Goal: Task Accomplishment & Management: Manage account settings

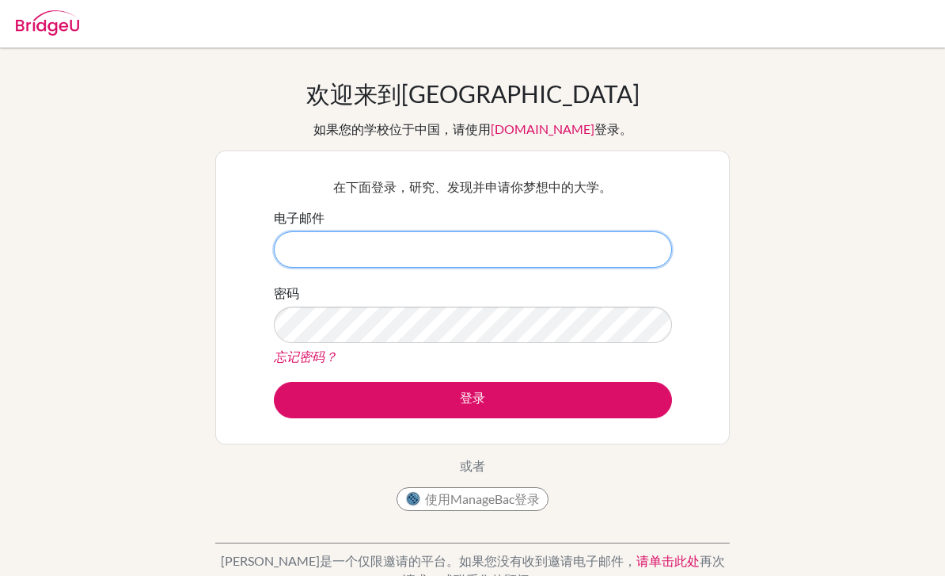
click at [386, 243] on input "电子邮件" at bounding box center [473, 249] width 398 height 36
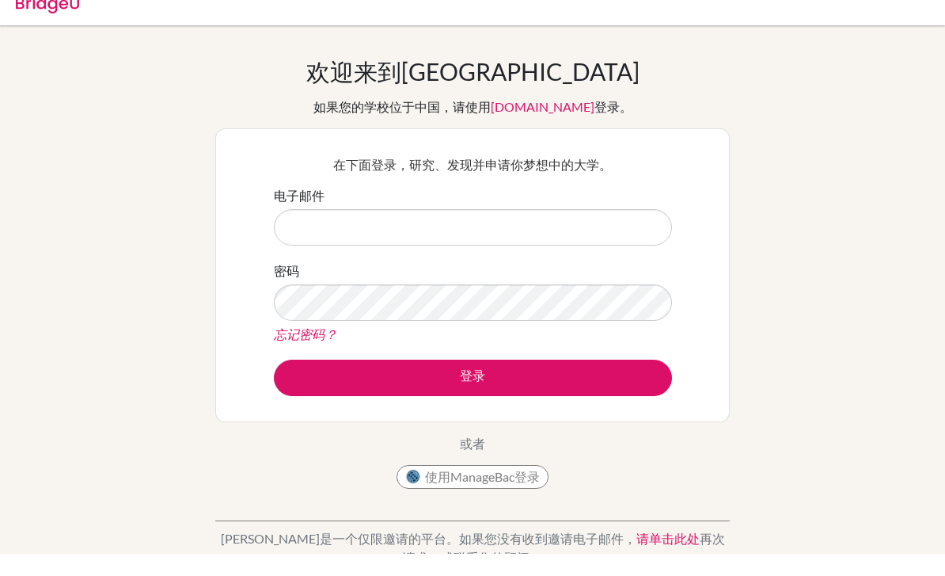
scroll to position [22, 0]
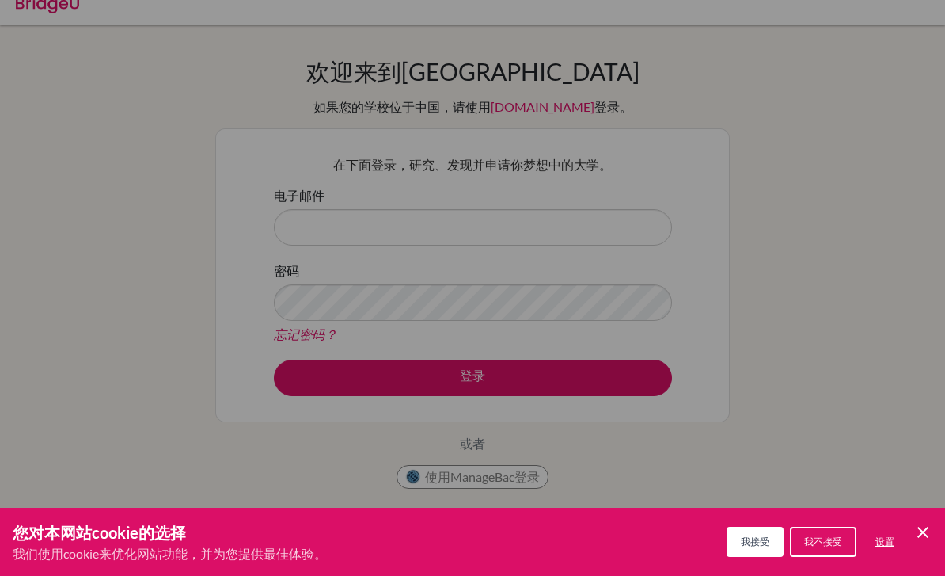
click at [758, 546] on span "我接受" at bounding box center [755, 541] width 29 height 12
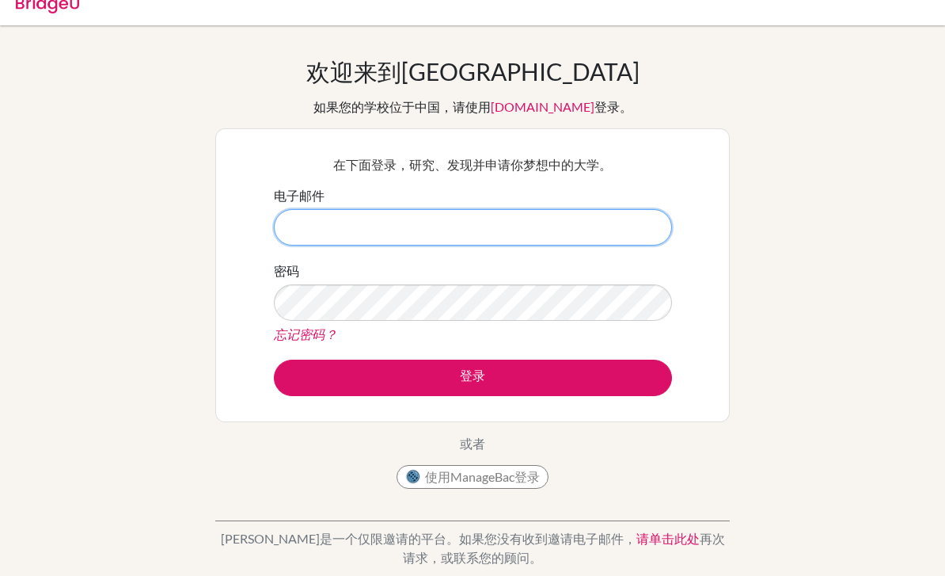
click at [550, 231] on input "电子邮件" at bounding box center [473, 227] width 398 height 36
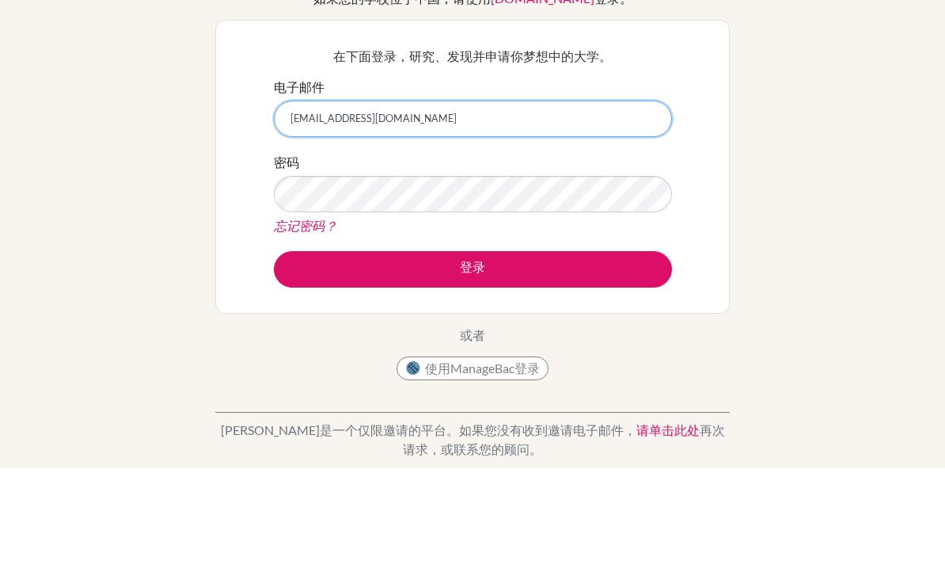
type input "[EMAIL_ADDRESS][DOMAIN_NAME]"
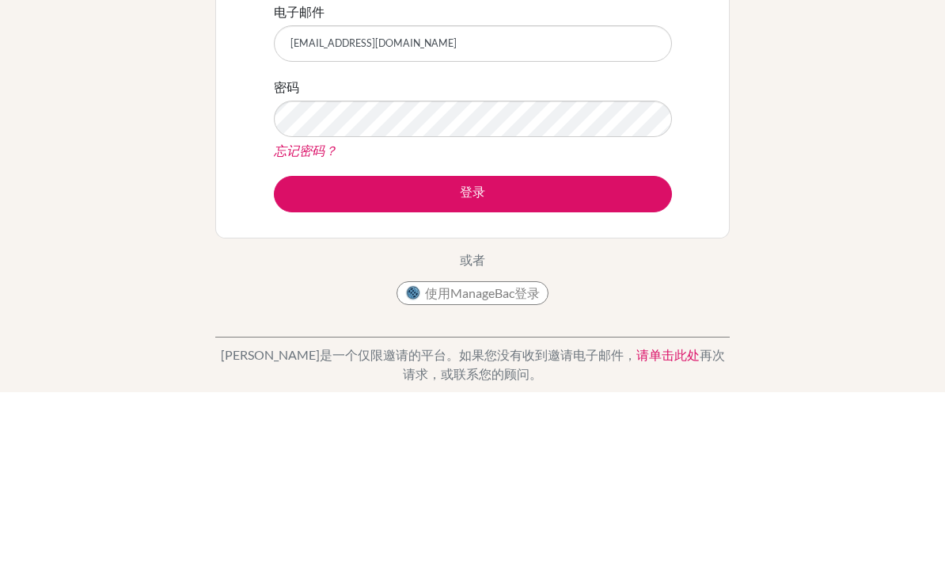
click at [557, 359] on button "登录" at bounding box center [473, 377] width 398 height 36
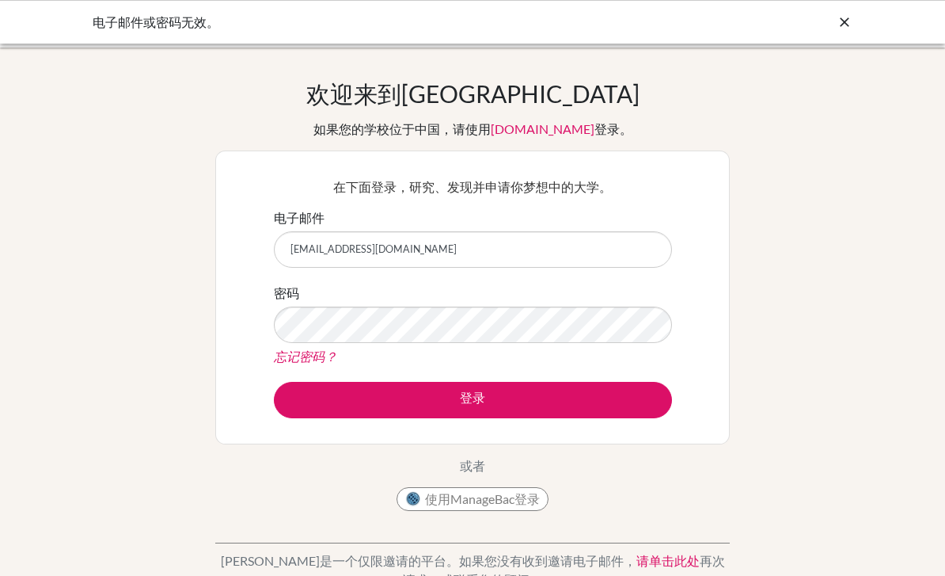
click at [842, 24] on icon at bounding box center [845, 22] width 16 height 16
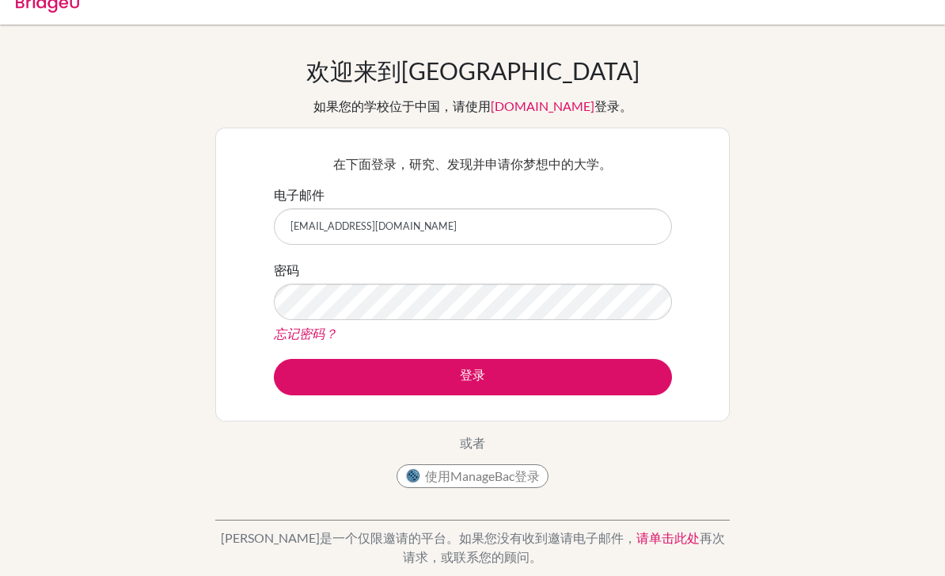
scroll to position [23, 0]
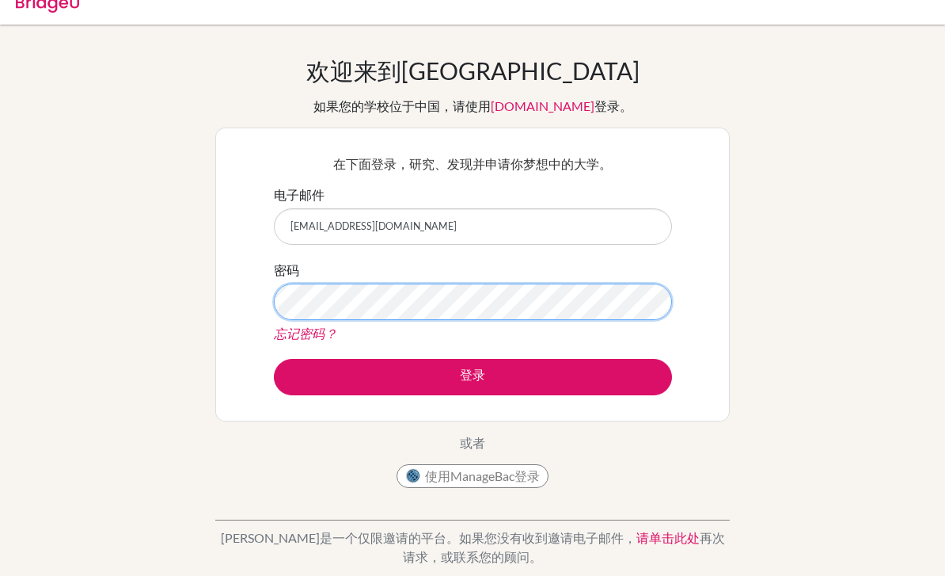
click at [473, 359] on button "登录" at bounding box center [473, 377] width 398 height 36
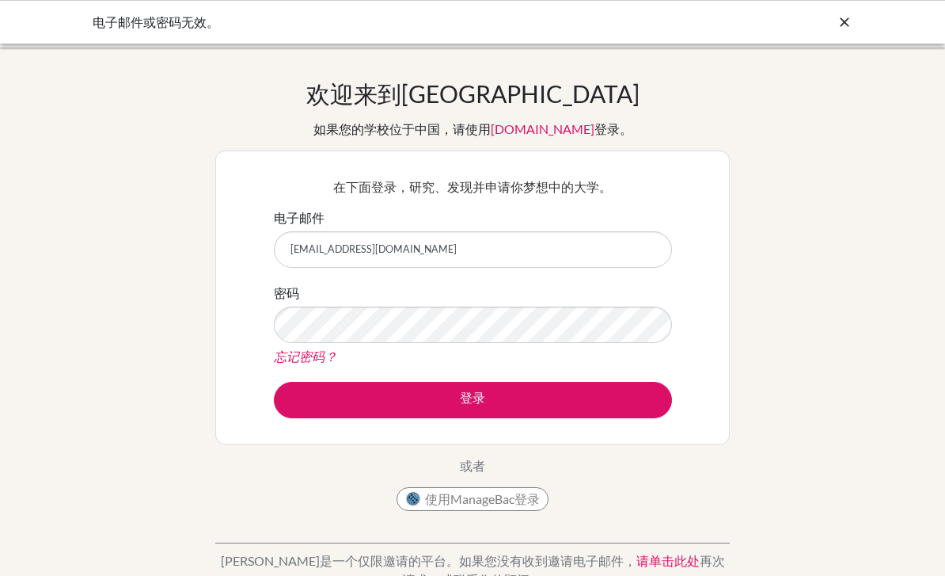
click at [620, 393] on button "登录" at bounding box center [473, 400] width 398 height 36
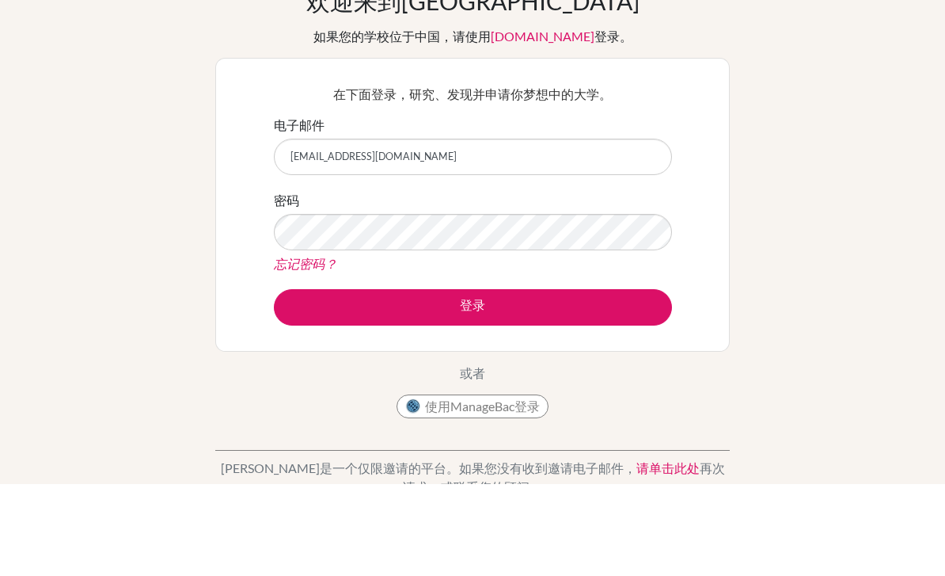
click at [316, 348] on link "忘记密码？" at bounding box center [305, 355] width 63 height 15
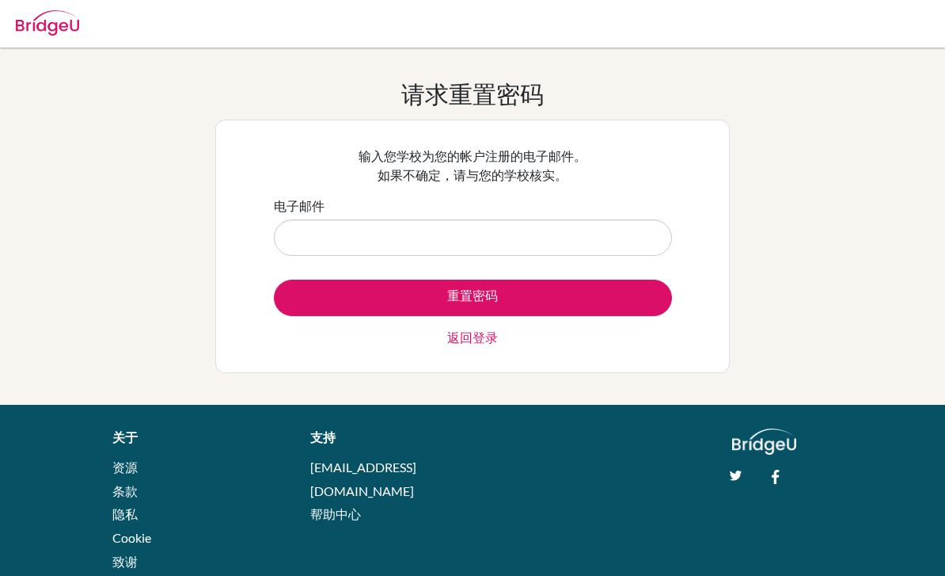
click at [485, 343] on link "返回登录" at bounding box center [472, 337] width 51 height 19
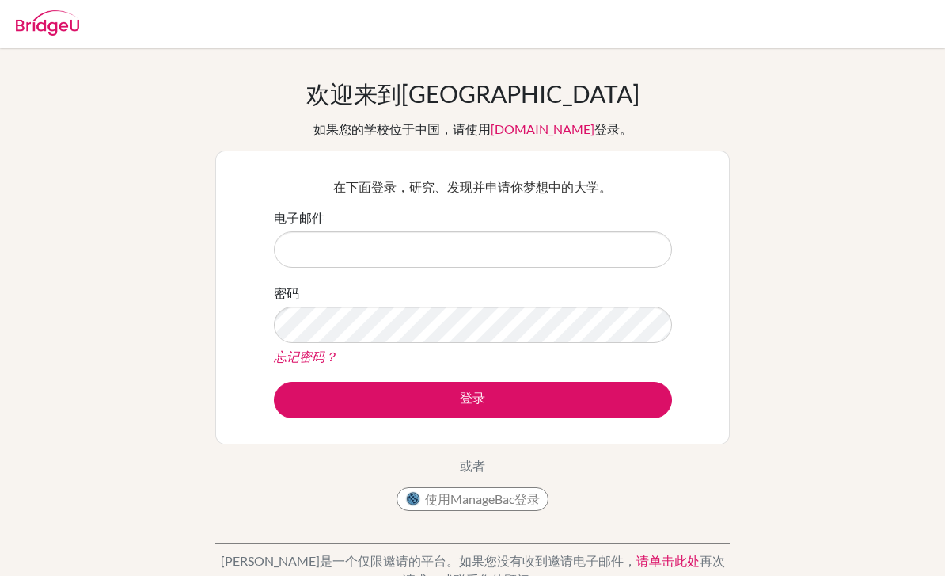
click at [466, 240] on input "电子邮件" at bounding box center [473, 249] width 398 height 36
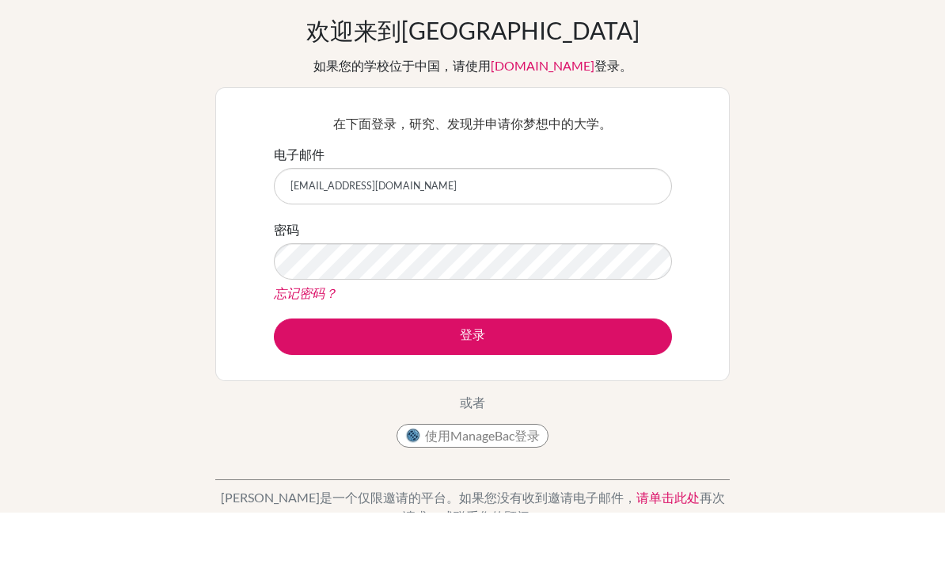
type input "[EMAIL_ADDRESS][DOMAIN_NAME]"
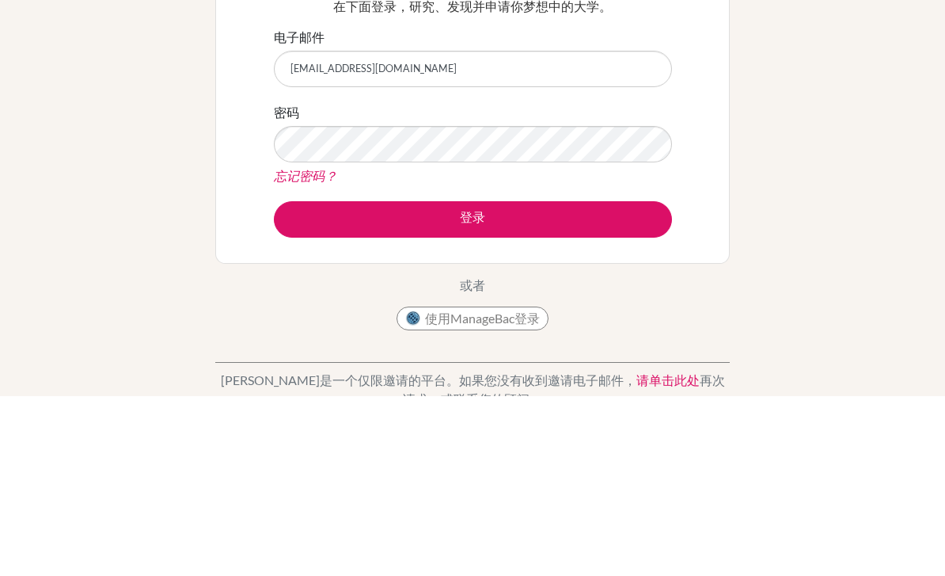
click at [519, 382] on button "登录" at bounding box center [473, 400] width 398 height 36
